Goal: Information Seeking & Learning: Check status

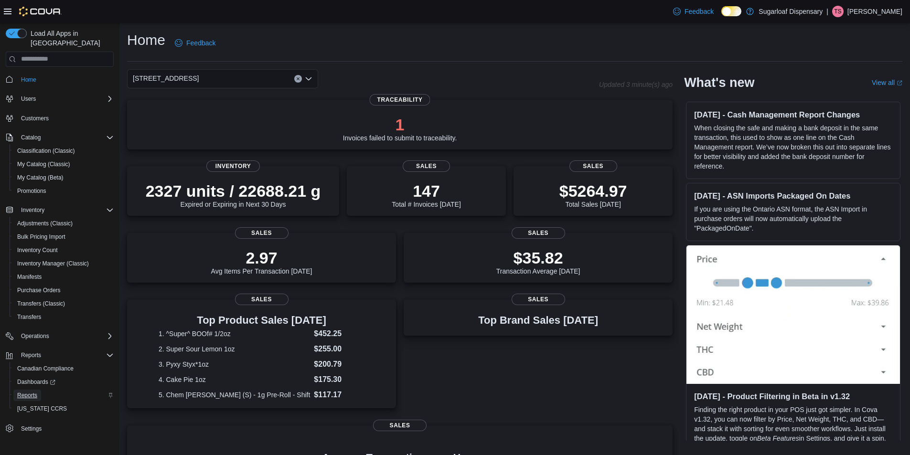
click at [34, 392] on span "Reports" at bounding box center [27, 396] width 20 height 8
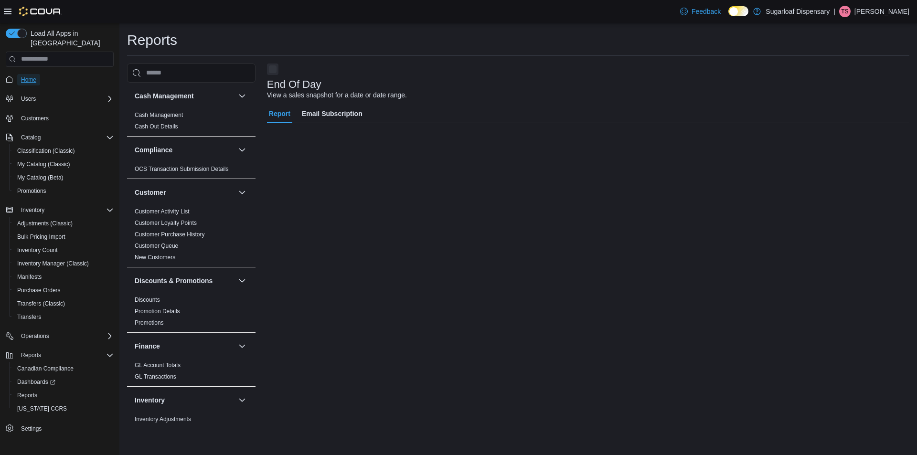
click at [34, 76] on span "Home" at bounding box center [28, 80] width 15 height 8
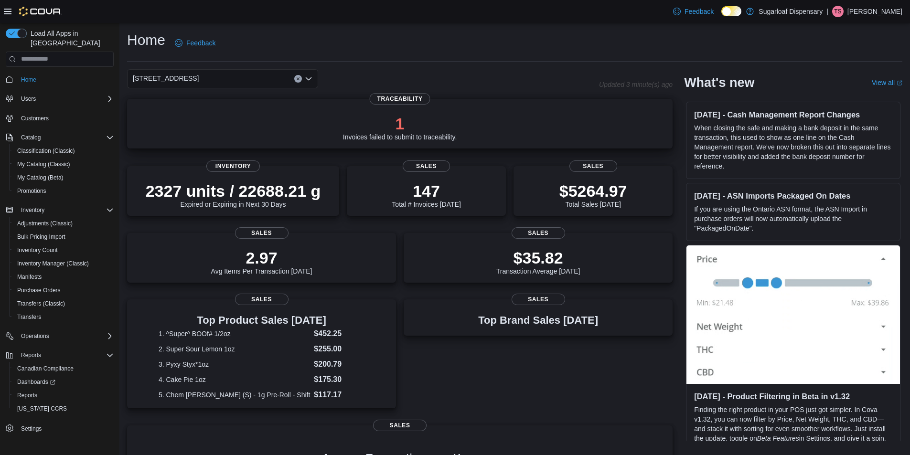
click at [328, 129] on div "1 Invoices failed to submit to traceability." at bounding box center [400, 125] width 530 height 31
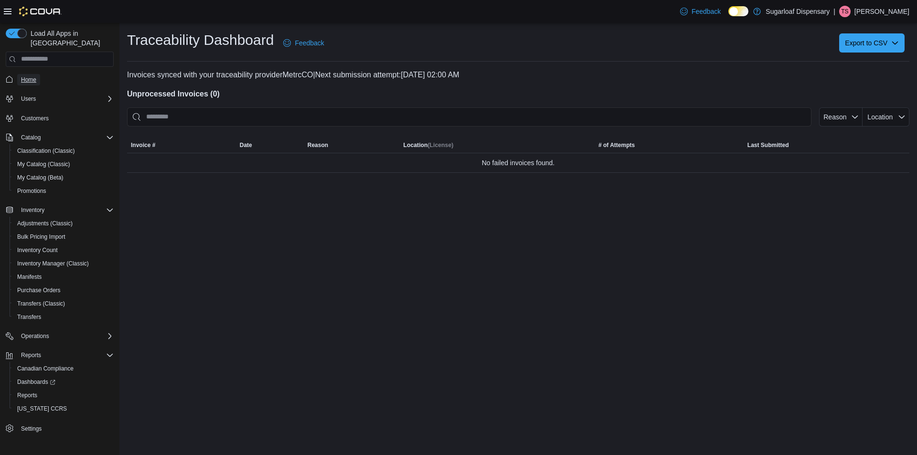
click at [23, 76] on span "Home" at bounding box center [28, 80] width 15 height 8
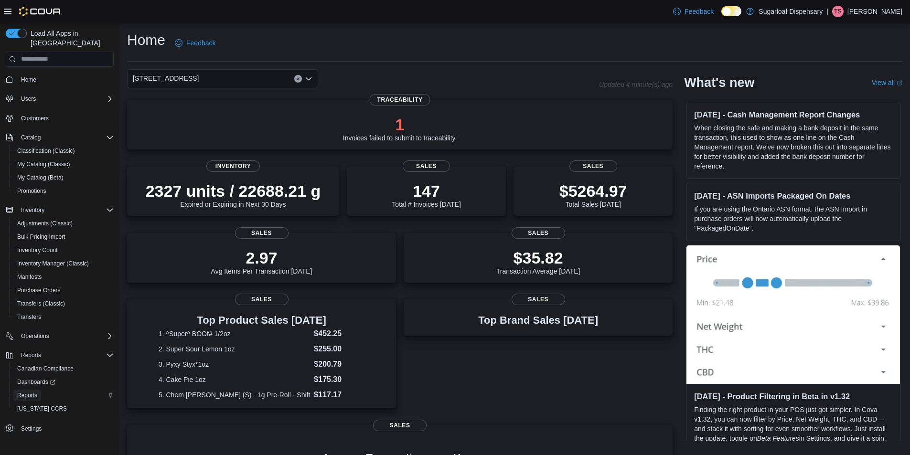
click at [17, 392] on span "Reports" at bounding box center [27, 396] width 20 height 8
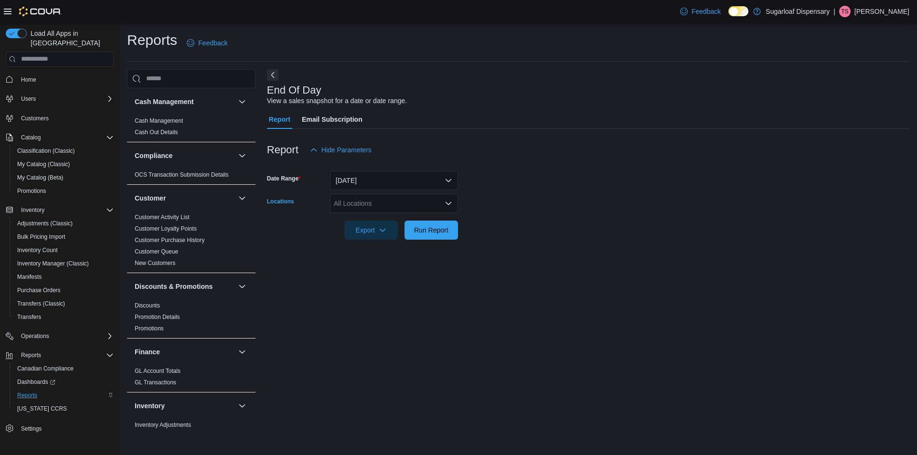
click at [418, 202] on div "All Locations" at bounding box center [394, 203] width 128 height 19
click at [388, 251] on span "[STREET_ADDRESS]" at bounding box center [384, 248] width 66 height 10
click at [511, 243] on div at bounding box center [588, 245] width 642 height 11
click at [434, 228] on span "Run Report" at bounding box center [431, 230] width 34 height 10
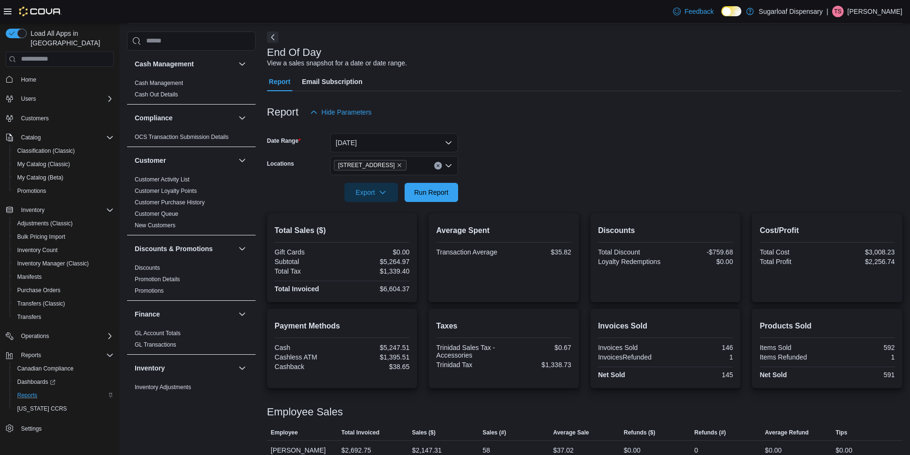
scroll to position [90, 0]
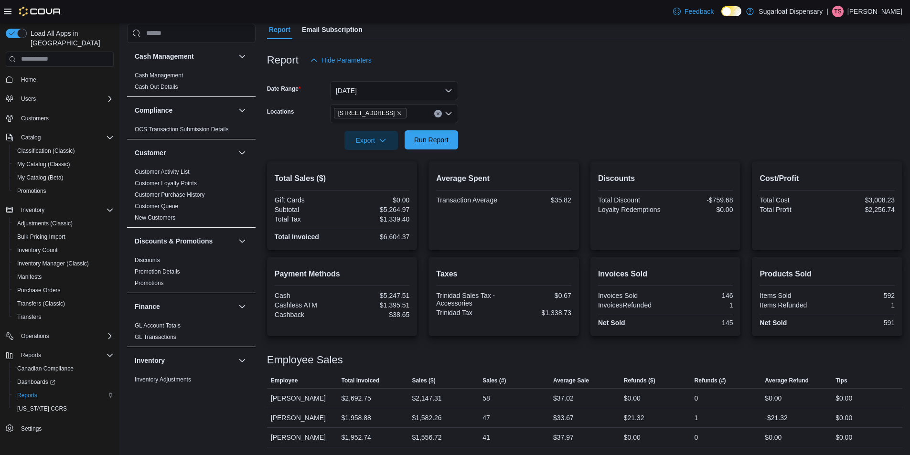
click at [436, 138] on span "Run Report" at bounding box center [431, 140] width 34 height 10
click at [443, 145] on span "Run Report" at bounding box center [431, 139] width 42 height 19
drag, startPoint x: 443, startPoint y: 145, endPoint x: 437, endPoint y: 144, distance: 5.8
click at [437, 144] on span "Run Report" at bounding box center [431, 139] width 42 height 19
click at [450, 150] on div at bounding box center [584, 155] width 635 height 11
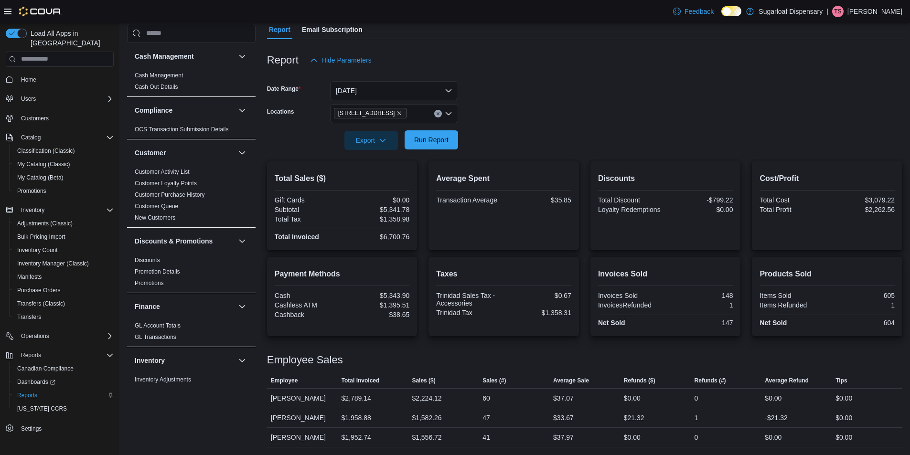
click at [444, 142] on span "Run Report" at bounding box center [431, 140] width 34 height 10
